Goal: Task Accomplishment & Management: Manage account settings

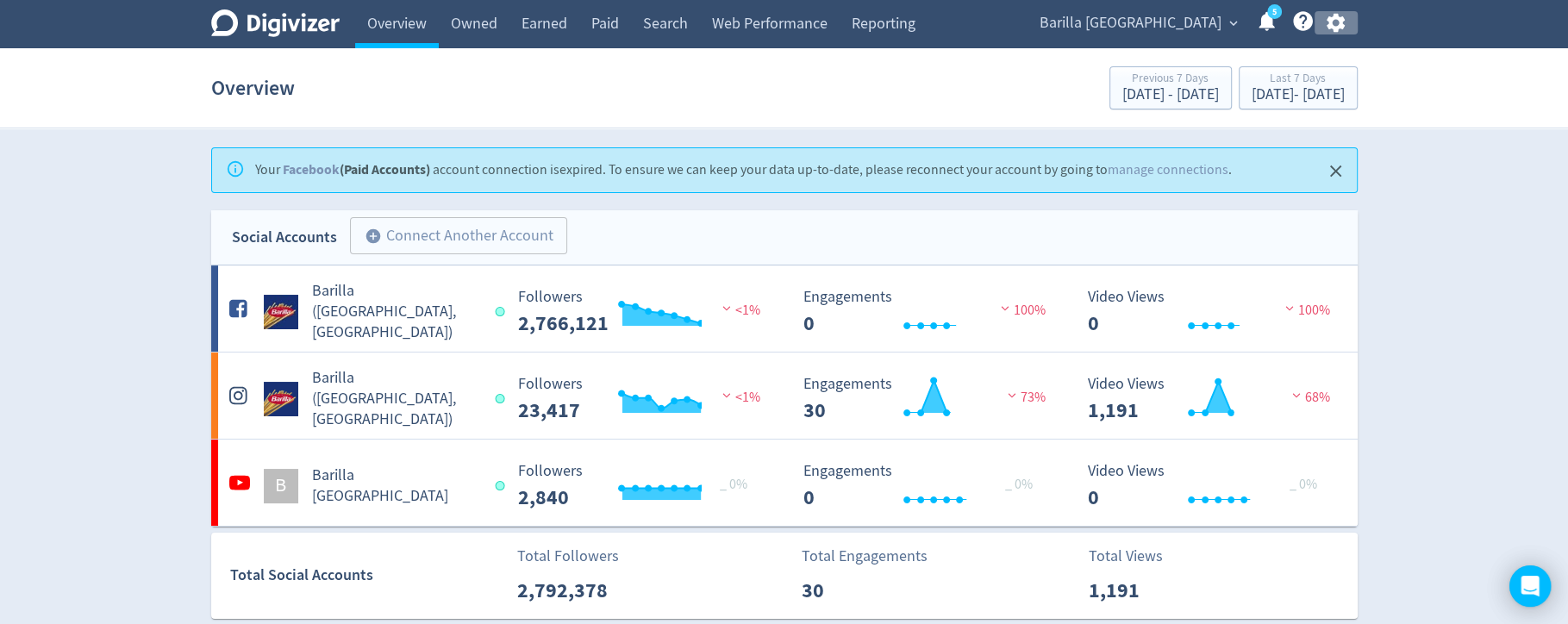
click at [1338, 24] on icon "button" at bounding box center [1335, 23] width 23 height 23
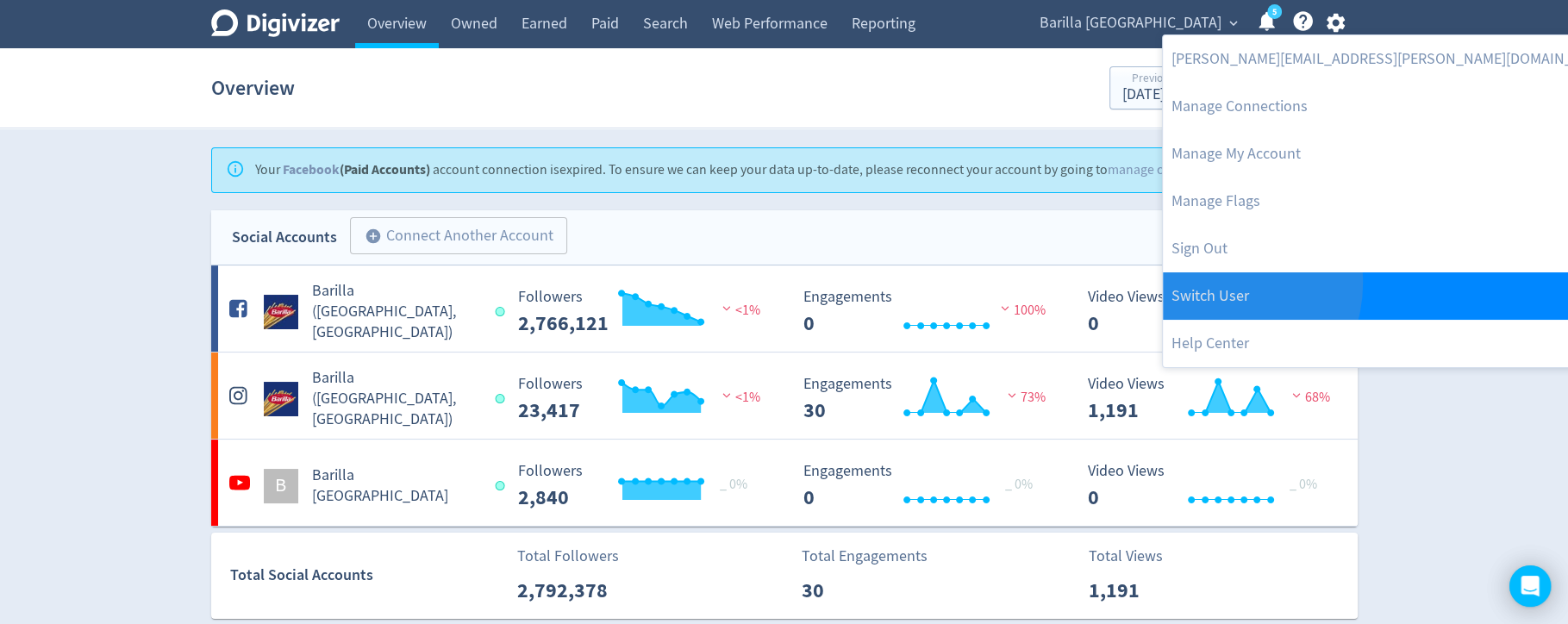
click at [1217, 283] on link "Switch User" at bounding box center [1393, 296] width 460 height 48
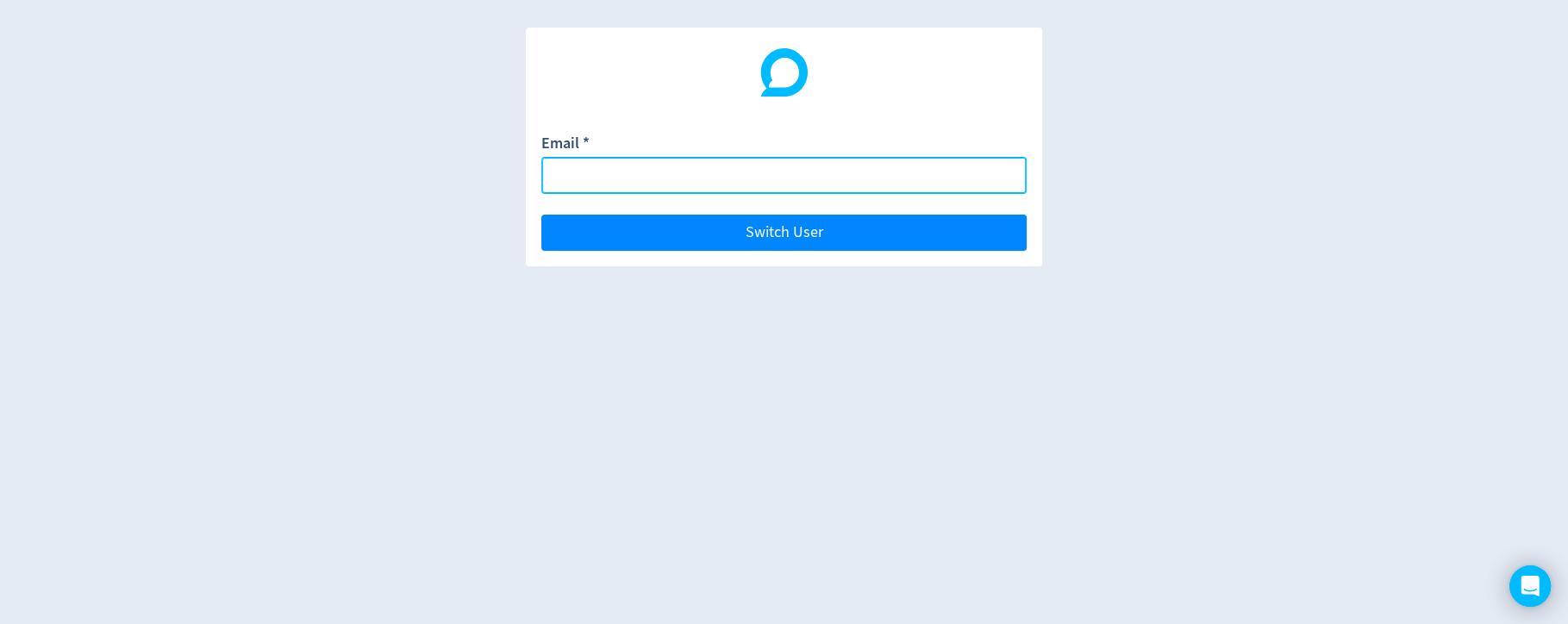
click at [963, 179] on input "Email *" at bounding box center [783, 175] width 485 height 37
paste input "[EMAIL_ADDRESS][DOMAIN_NAME]"
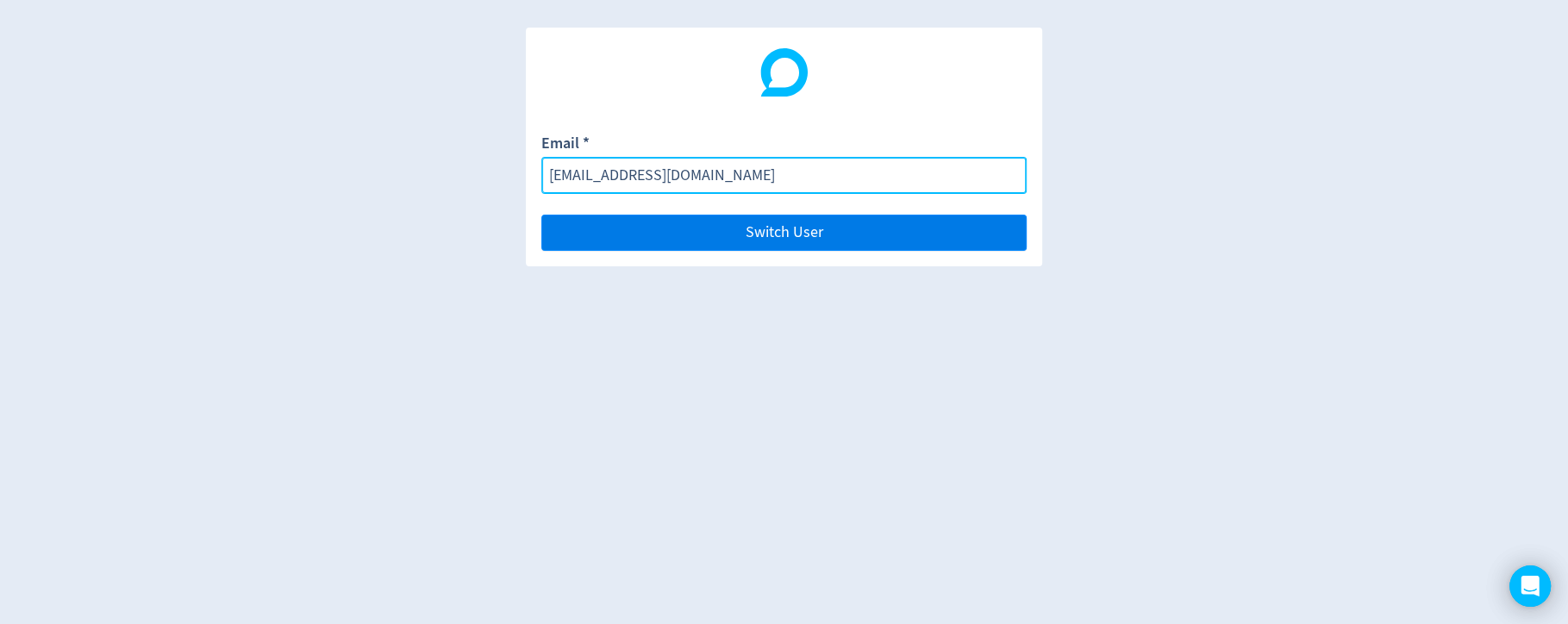
type input "[EMAIL_ADDRESS][DOMAIN_NAME]"
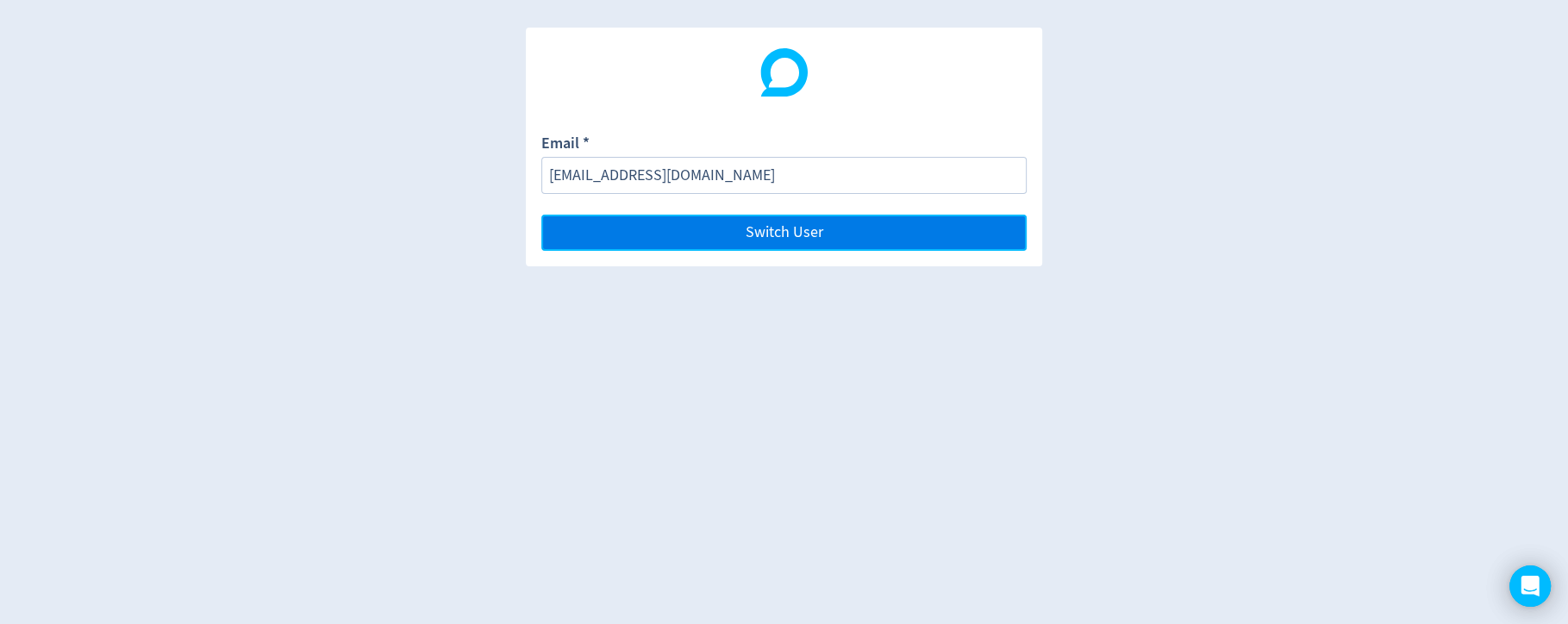
click at [970, 248] on button "Switch User" at bounding box center [783, 233] width 485 height 36
